Goal: Task Accomplishment & Management: Manage account settings

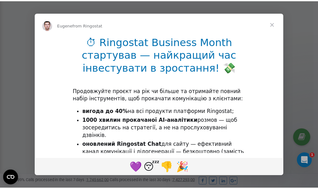
scroll to position [189, 0]
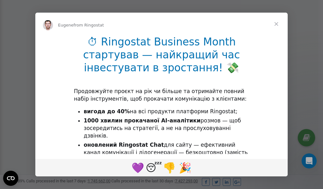
click at [277, 26] on span "Close" at bounding box center [276, 24] width 23 height 23
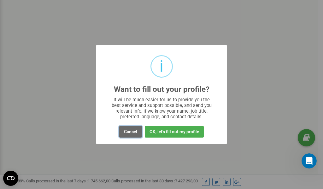
click at [127, 132] on button "Cancel" at bounding box center [130, 132] width 23 height 12
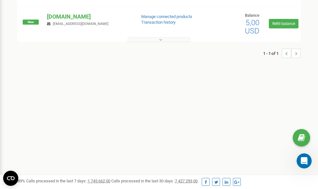
scroll to position [0, 0]
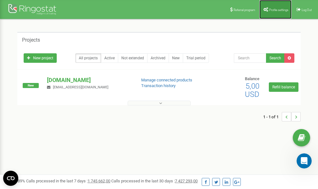
click at [273, 10] on span "Profile settings" at bounding box center [278, 9] width 19 height 3
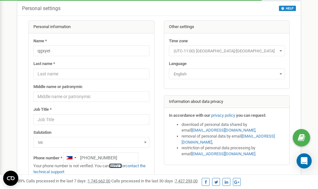
click at [116, 165] on link "verify it" at bounding box center [115, 165] width 13 height 5
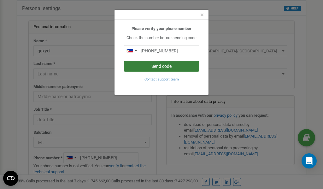
click at [147, 66] on button "Send code" at bounding box center [161, 66] width 75 height 11
